Goal: Task Accomplishment & Management: Complete application form

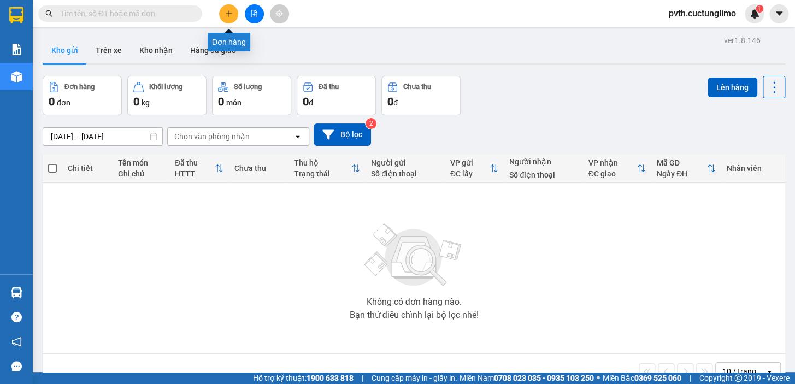
click at [230, 14] on icon "plus" at bounding box center [229, 13] width 6 height 1
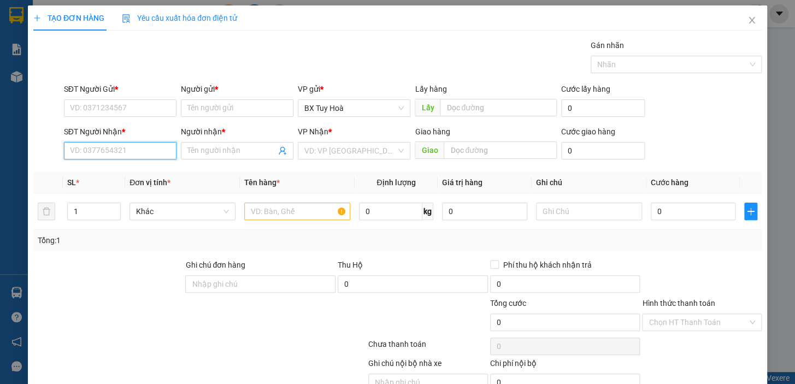
click at [155, 153] on input "SĐT Người Nhận *" at bounding box center [120, 150] width 113 height 17
click at [153, 173] on div "0929277748 - k" at bounding box center [119, 173] width 98 height 12
type input "0929277748"
type input "k"
type input "50.000"
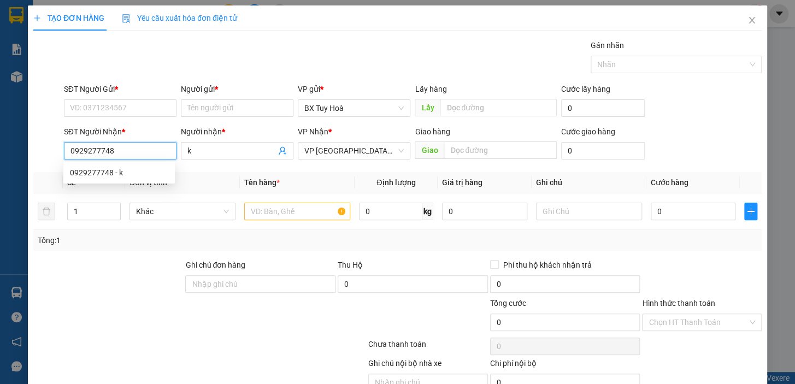
type input "50.000"
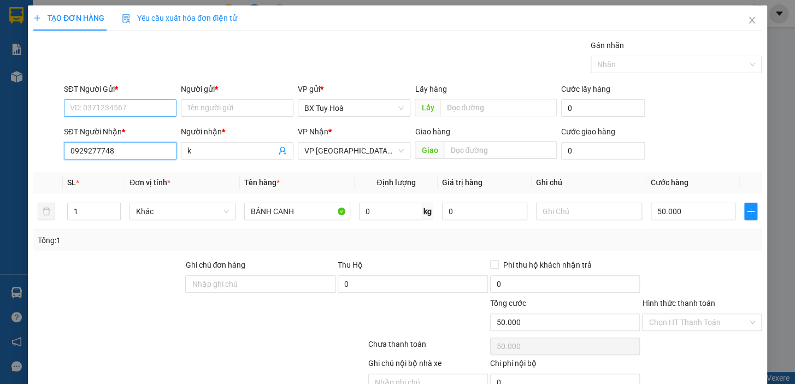
type input "0929277748"
click at [109, 108] on input "SĐT Người Gửi *" at bounding box center [120, 107] width 113 height 17
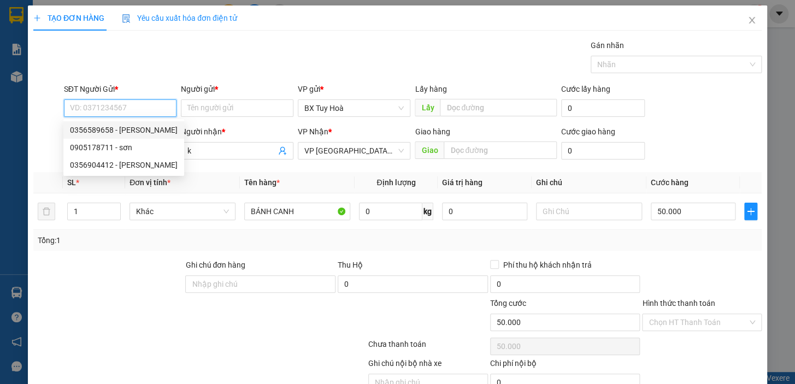
click at [115, 127] on div "0356589658 - [PERSON_NAME]" at bounding box center [124, 130] width 108 height 12
type input "0356589658"
type input "TÍN"
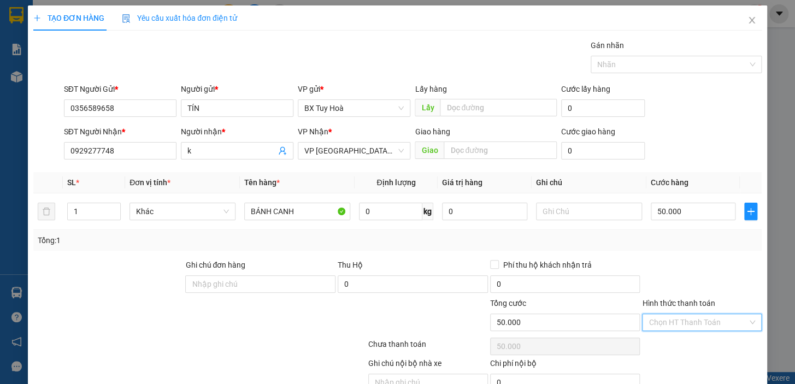
click at [670, 318] on input "Hình thức thanh toán" at bounding box center [698, 322] width 99 height 16
click at [672, 342] on div "Tại văn phòng" at bounding box center [696, 344] width 106 height 12
type input "0"
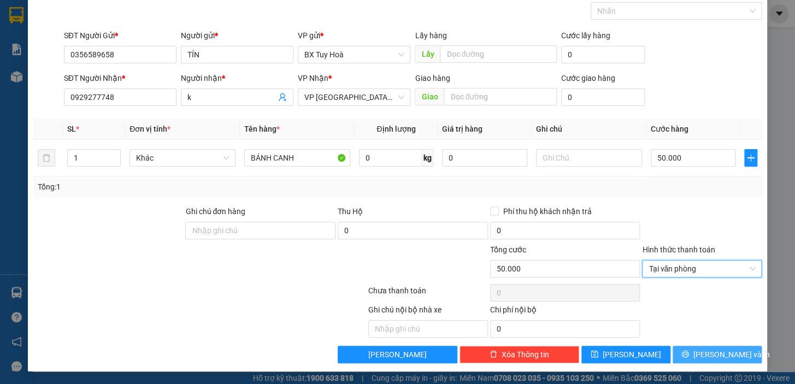
click at [681, 353] on button "[PERSON_NAME] và In" at bounding box center [717, 354] width 89 height 17
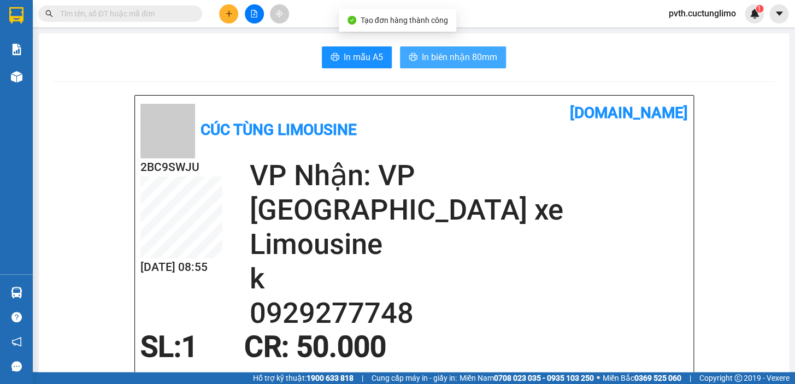
click at [441, 49] on button "In biên nhận 80mm" at bounding box center [453, 57] width 106 height 22
click at [434, 62] on span "In biên nhận 80mm" at bounding box center [459, 57] width 75 height 14
